Goal: Entertainment & Leisure: Consume media (video, audio)

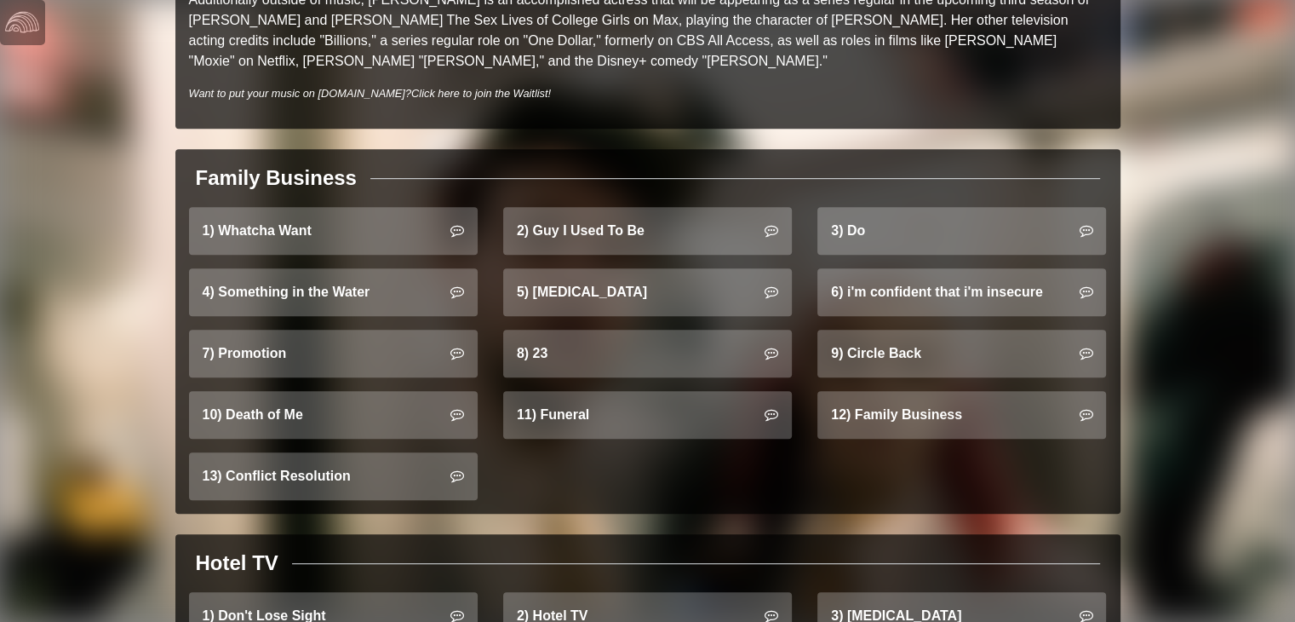
scroll to position [981, 0]
click at [592, 361] on div "8) 23" at bounding box center [647, 360] width 314 height 61
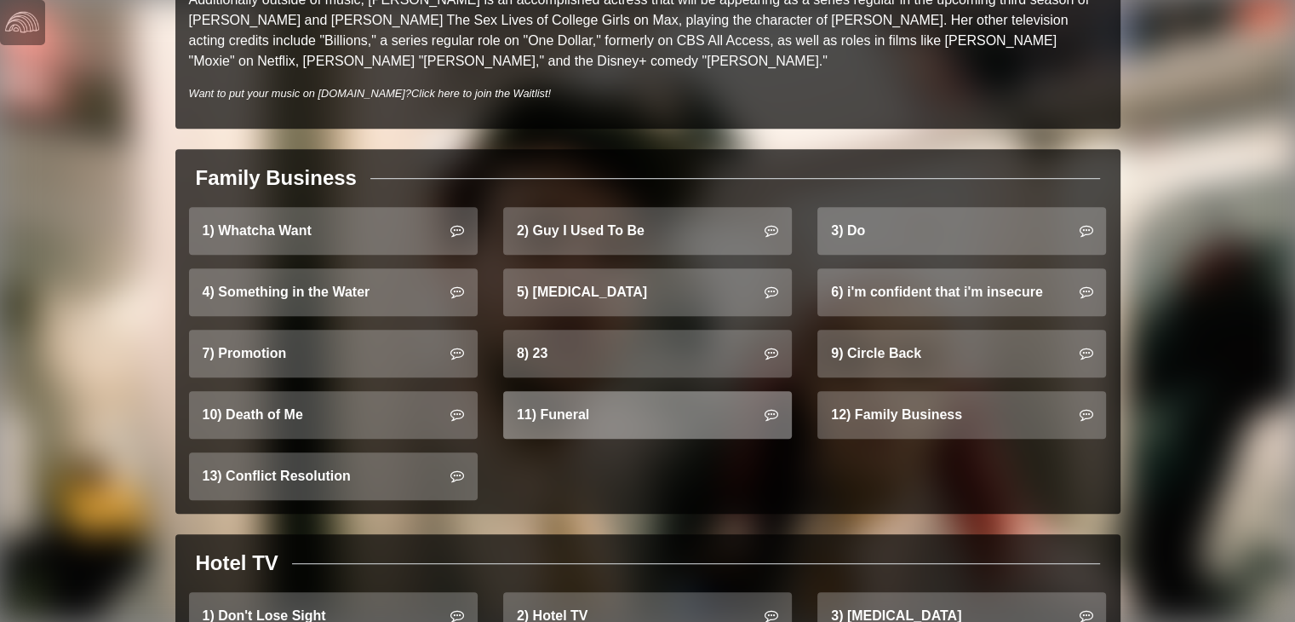
click at [583, 391] on link "11) Funeral" at bounding box center [647, 415] width 289 height 48
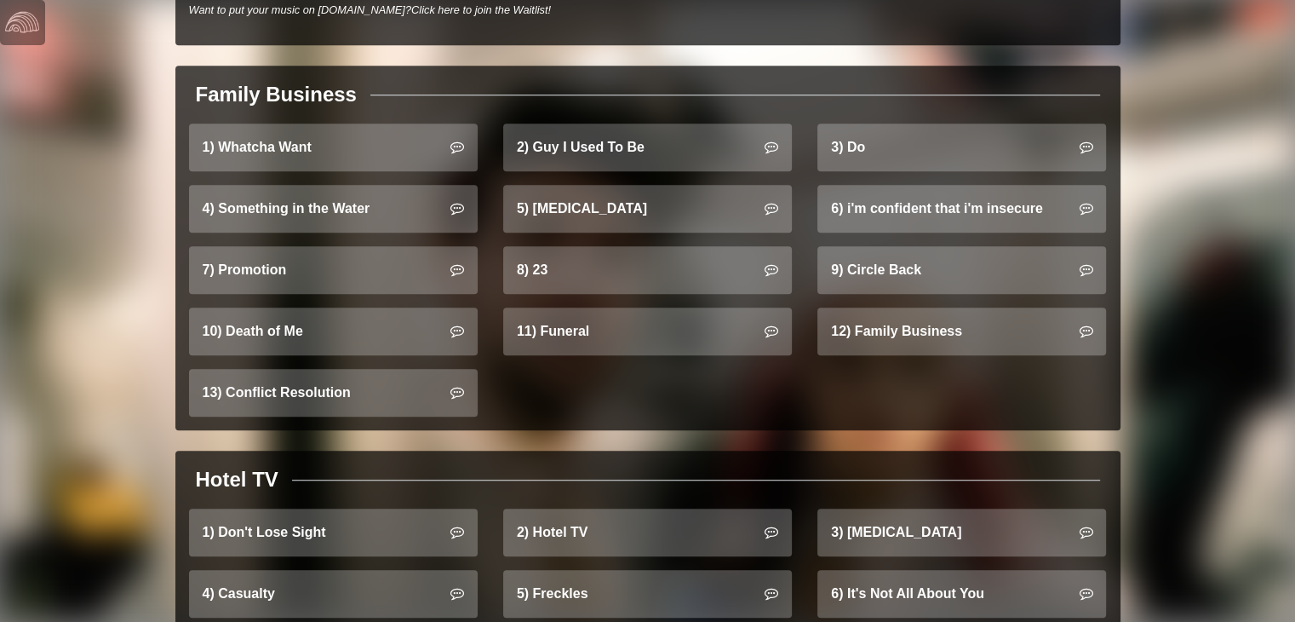
scroll to position [1065, 0]
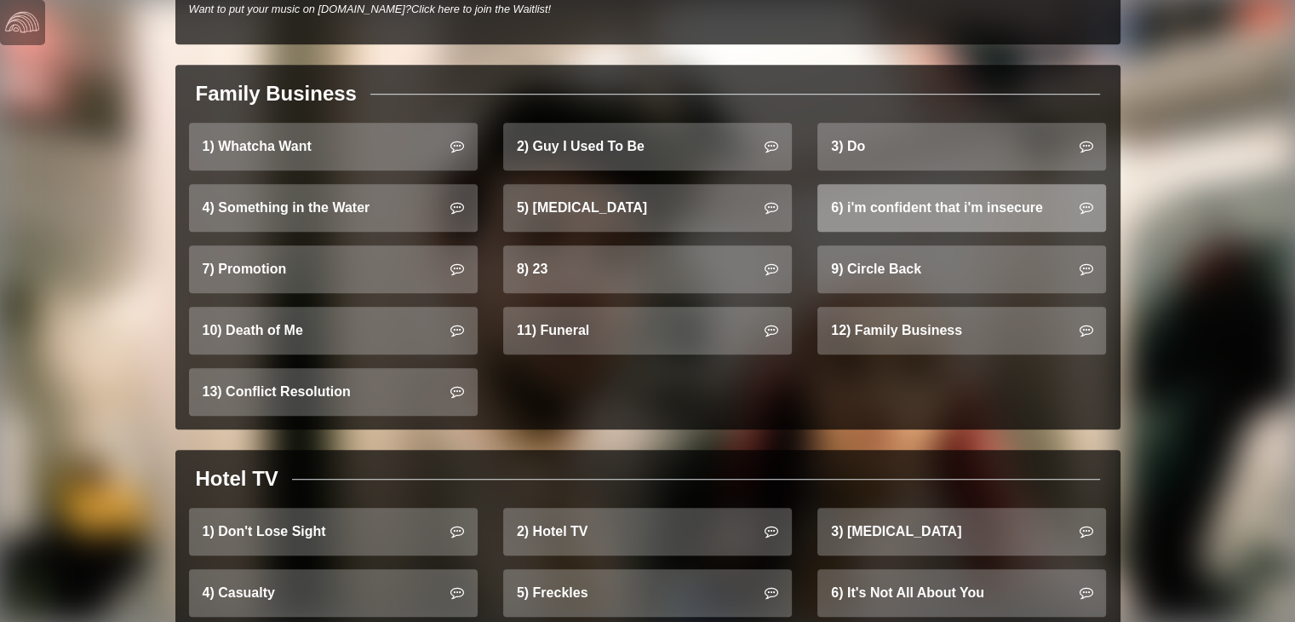
click at [869, 202] on link "6) i'm confident that i'm insecure" at bounding box center [961, 208] width 289 height 48
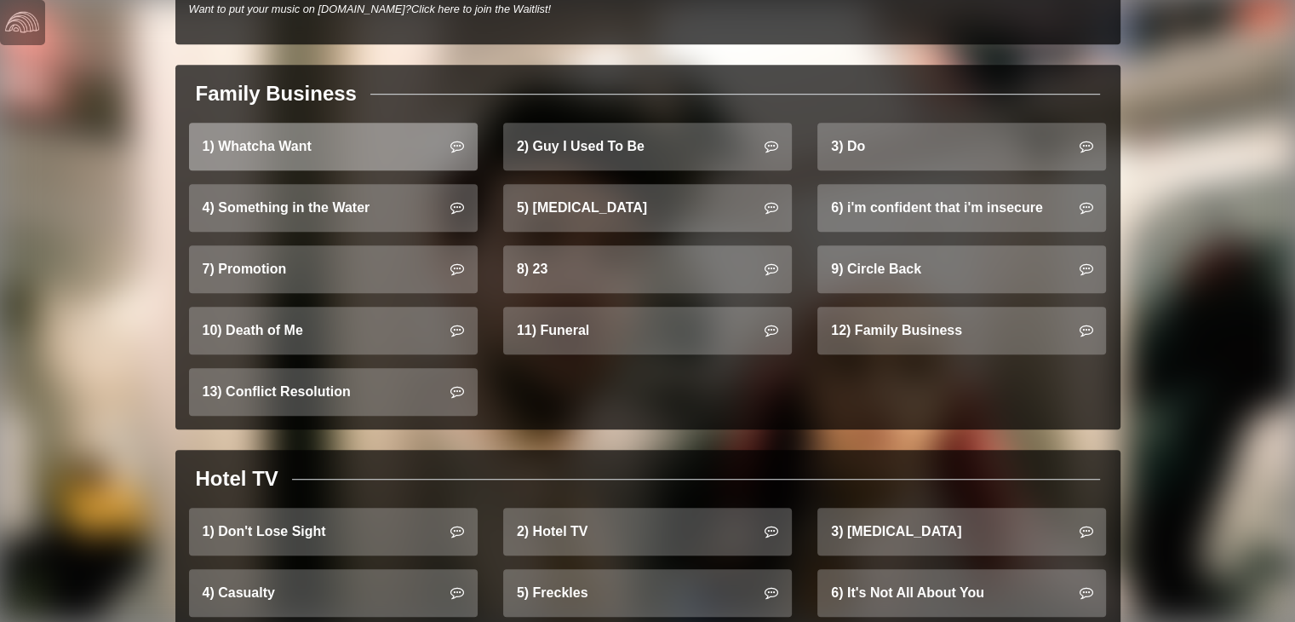
click at [382, 137] on link "1) Whatcha Want" at bounding box center [333, 147] width 289 height 48
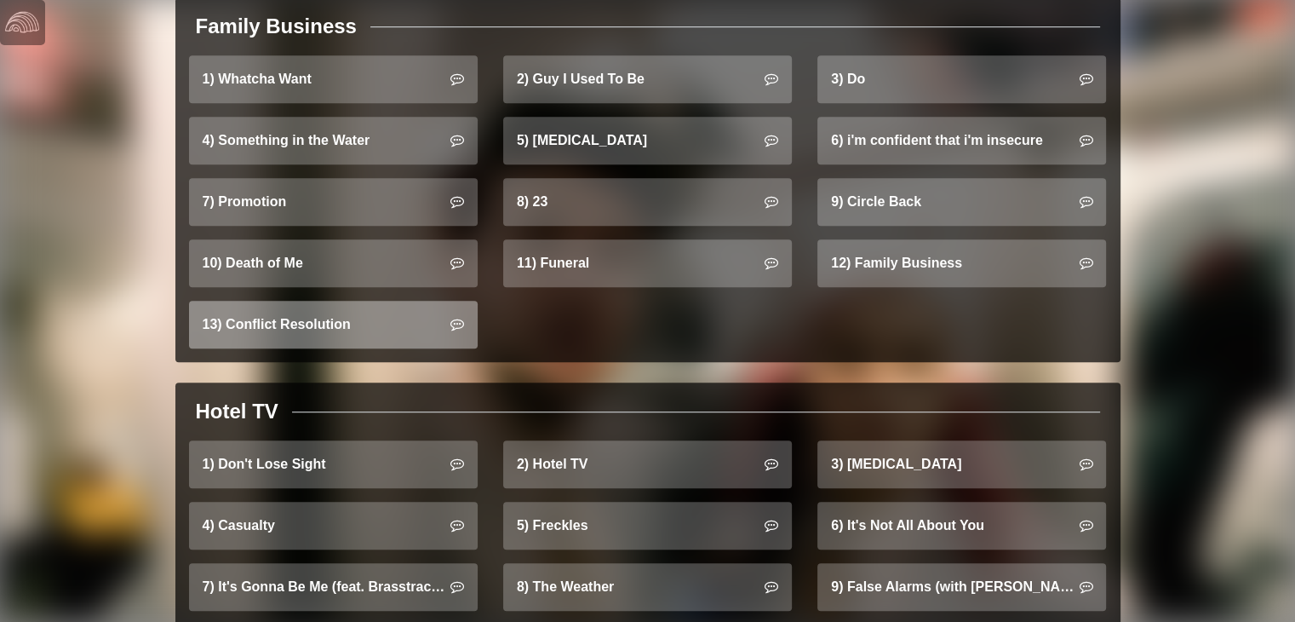
scroll to position [1136, 0]
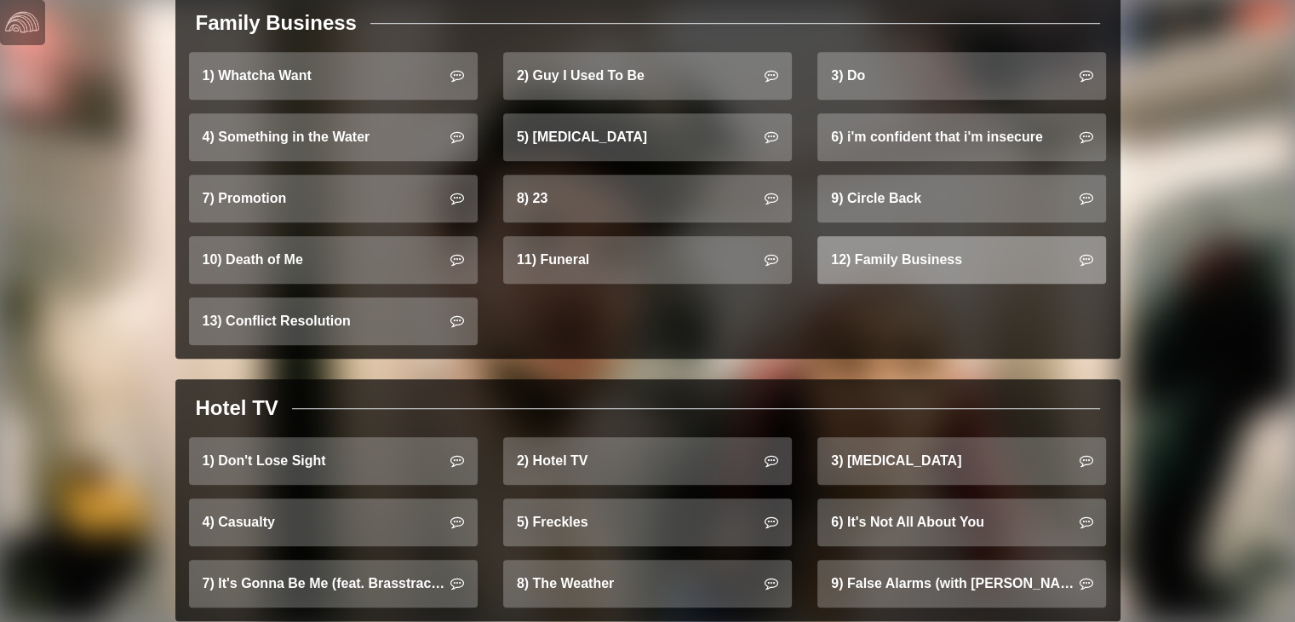
click at [943, 236] on link "12) Family Business" at bounding box center [961, 260] width 289 height 48
